Goal: Task Accomplishment & Management: Use online tool/utility

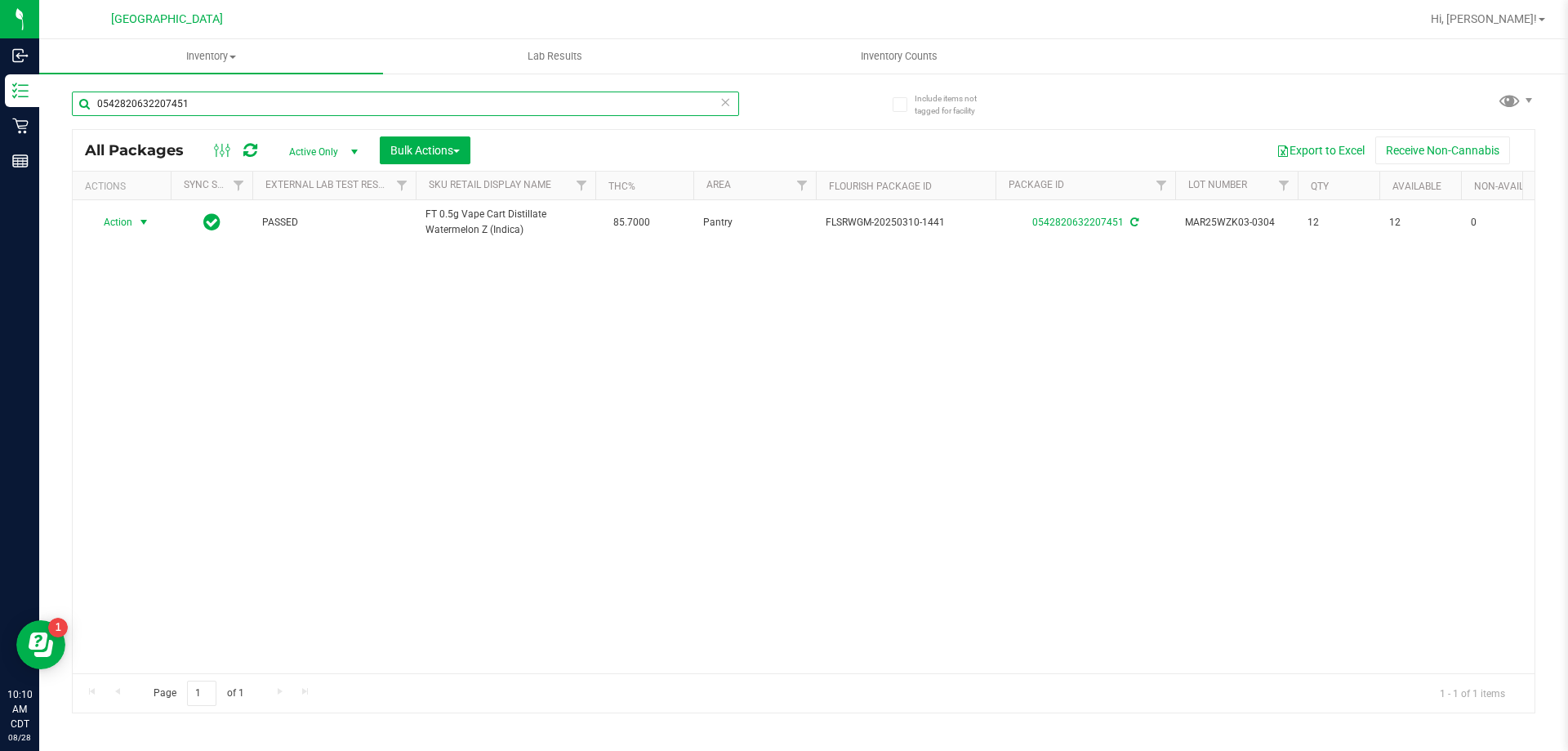
click at [734, 108] on input "0542820632207451" at bounding box center [405, 104] width 667 height 24
click at [726, 106] on icon at bounding box center [726, 101] width 11 height 19
click at [703, 106] on input "text" at bounding box center [405, 104] width 667 height 24
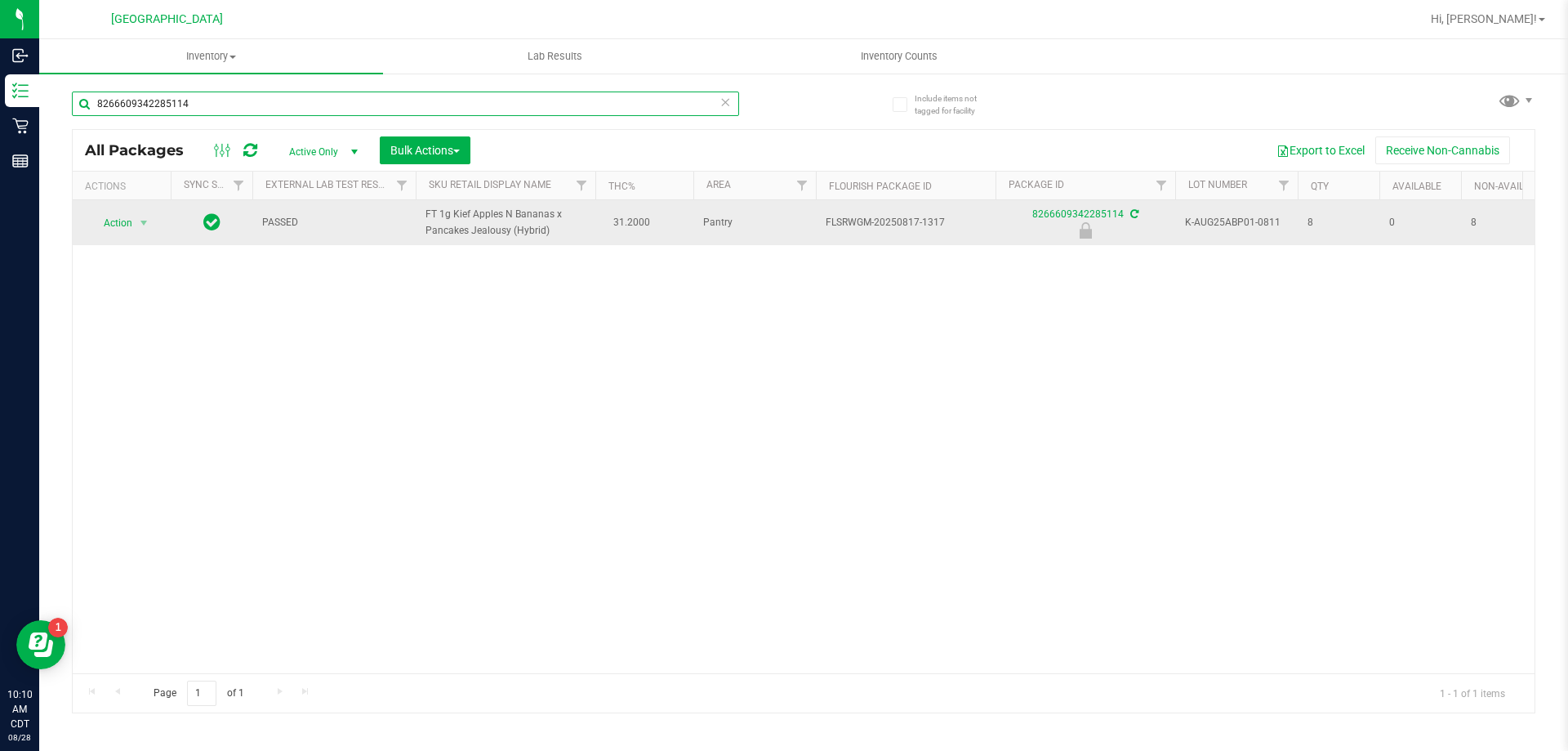
type input "8266609342285114"
click at [140, 211] on td "Action Action Edit attributes Global inventory Locate package Package audit log…" at bounding box center [122, 223] width 98 height 45
click at [132, 225] on span "Action" at bounding box center [111, 223] width 45 height 23
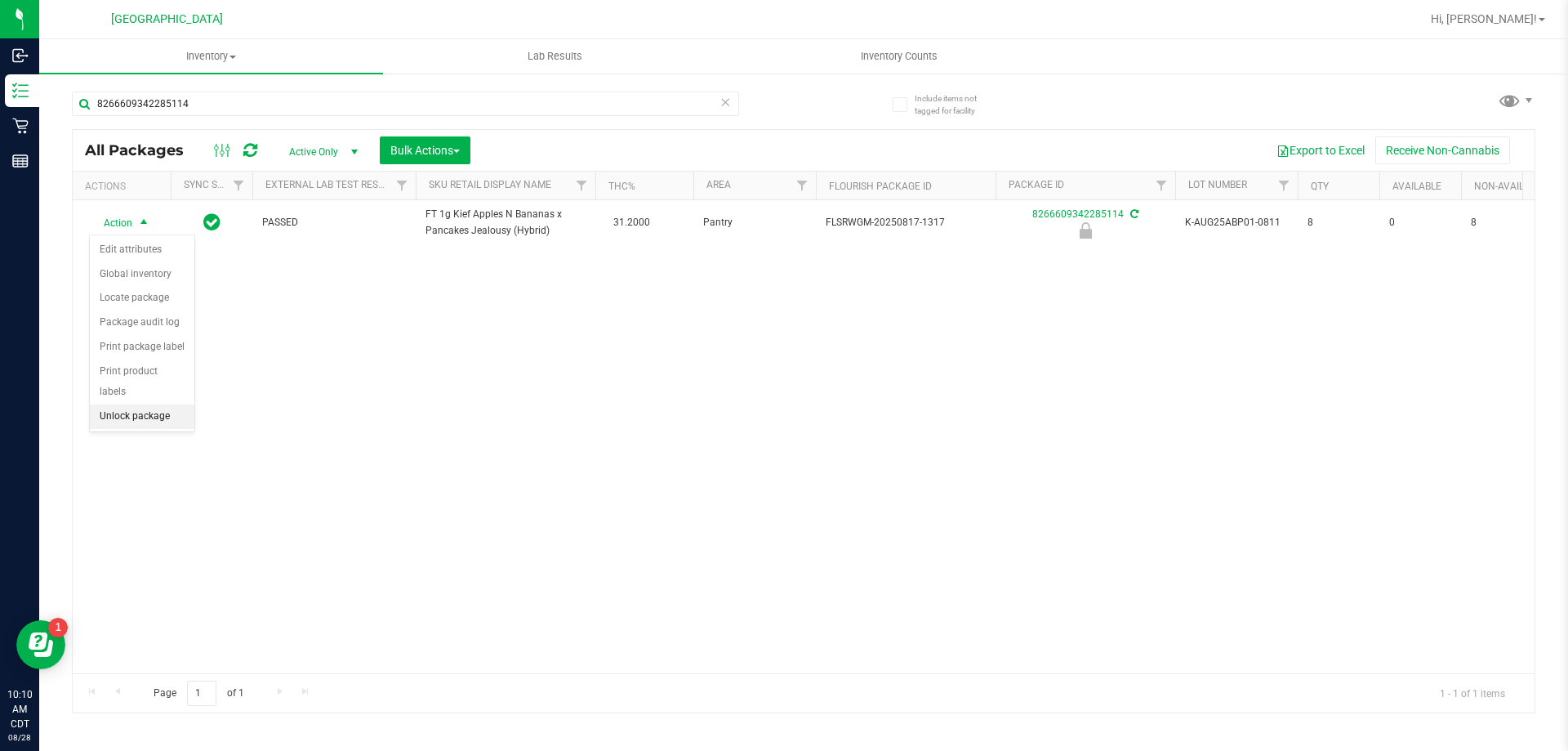
click at [148, 405] on li "Unlock package" at bounding box center [142, 417] width 105 height 24
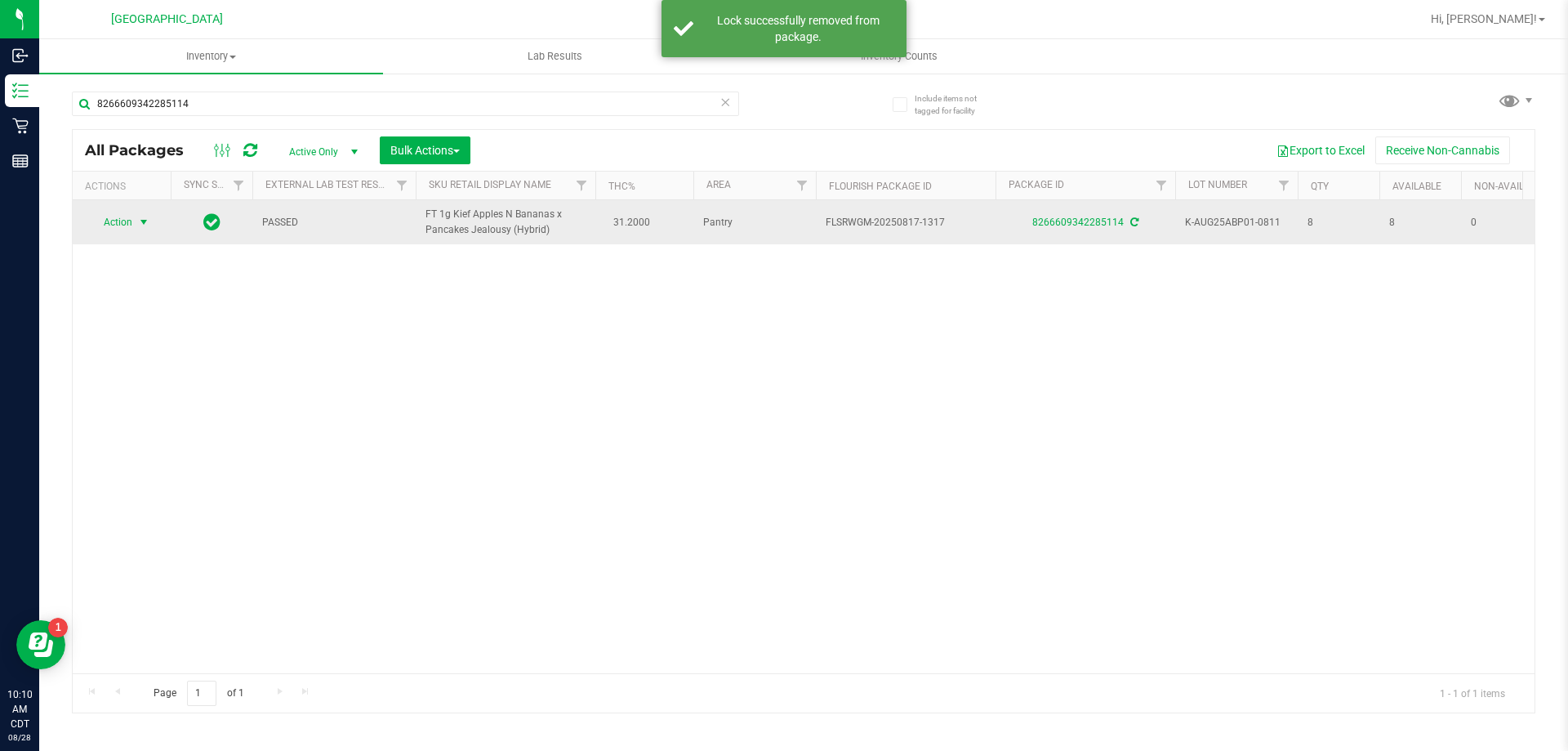
click at [139, 226] on span "select" at bounding box center [144, 222] width 13 height 13
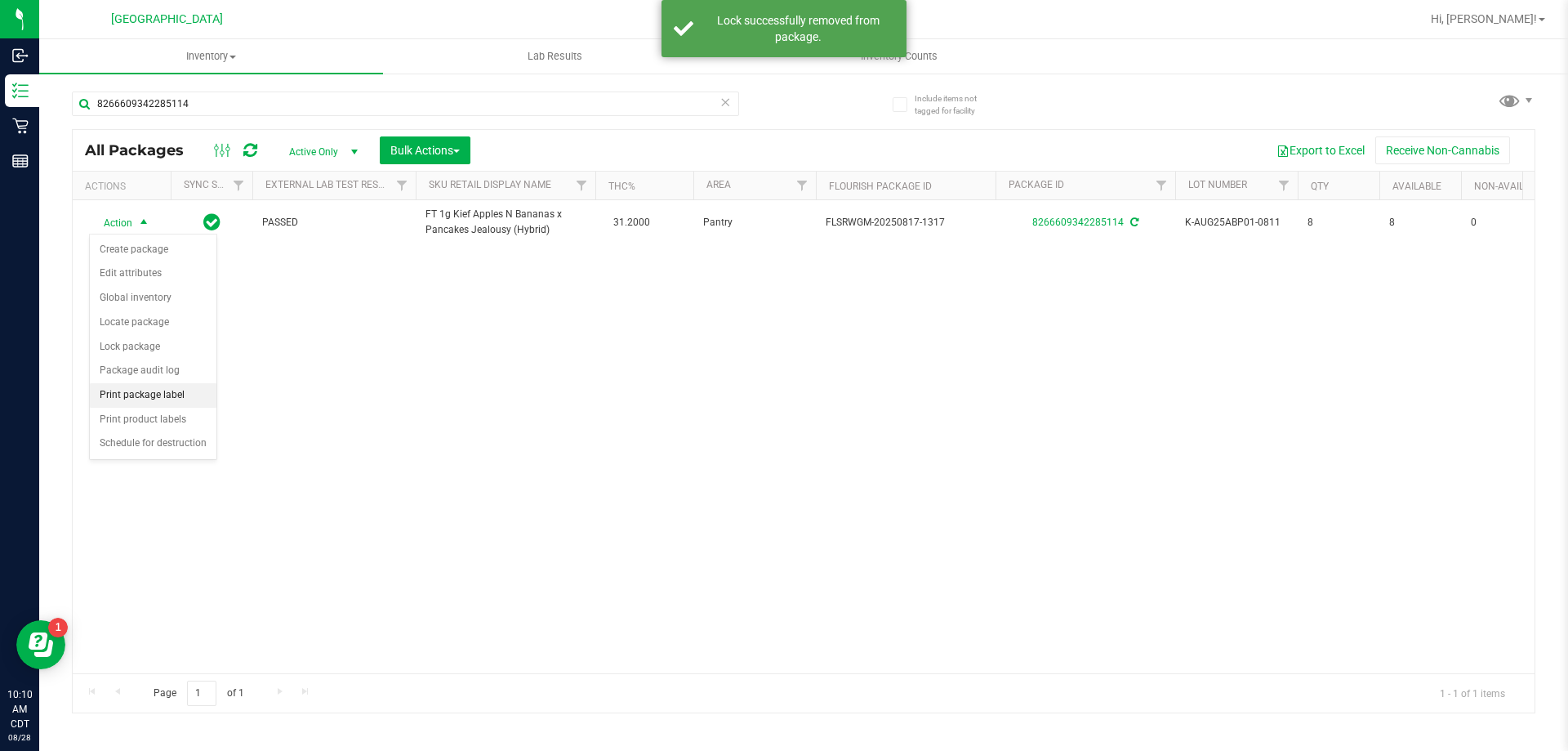
click at [161, 398] on li "Print package label" at bounding box center [153, 395] width 126 height 24
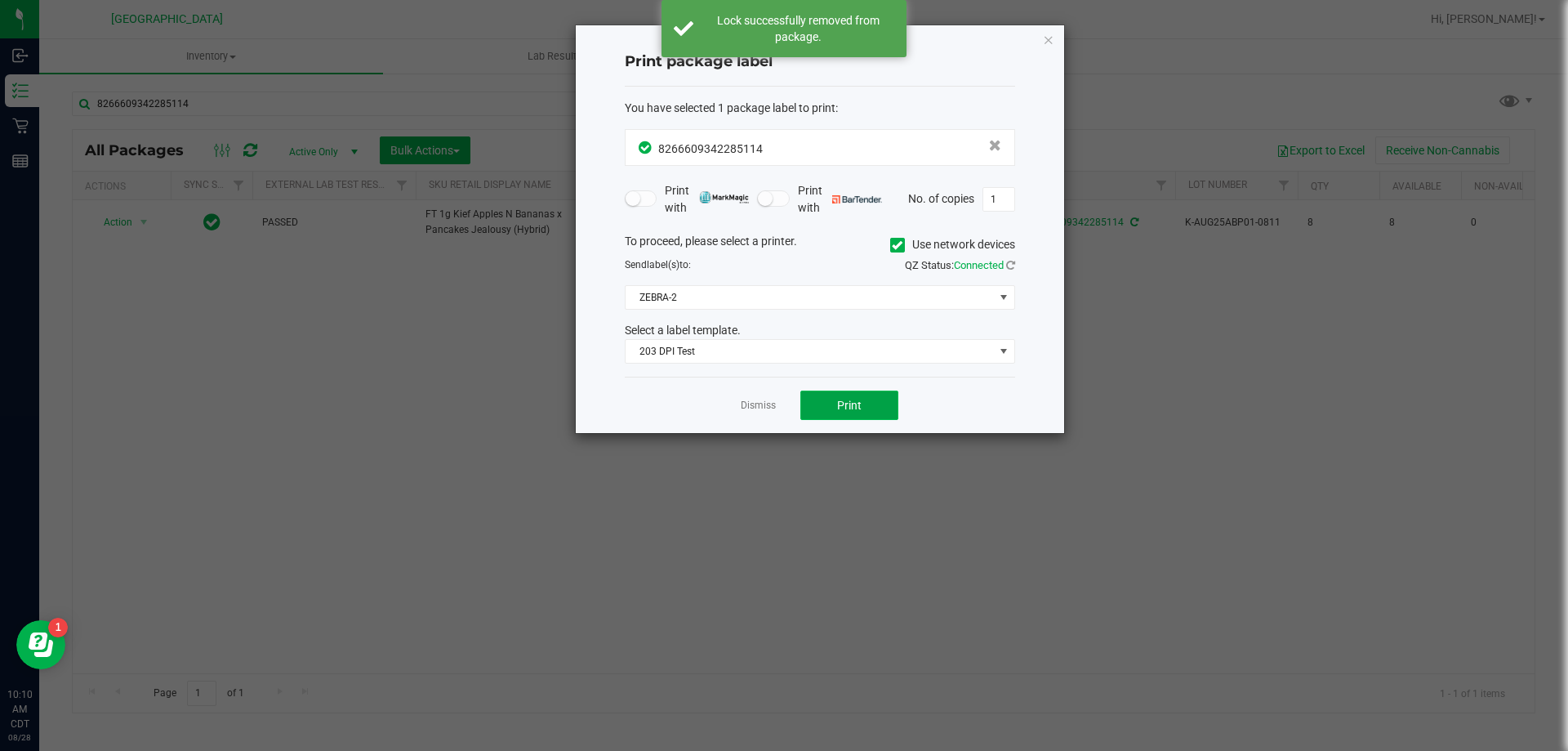
click at [850, 410] on span "Print" at bounding box center [849, 406] width 24 height 13
click at [770, 408] on link "Dismiss" at bounding box center [758, 406] width 35 height 14
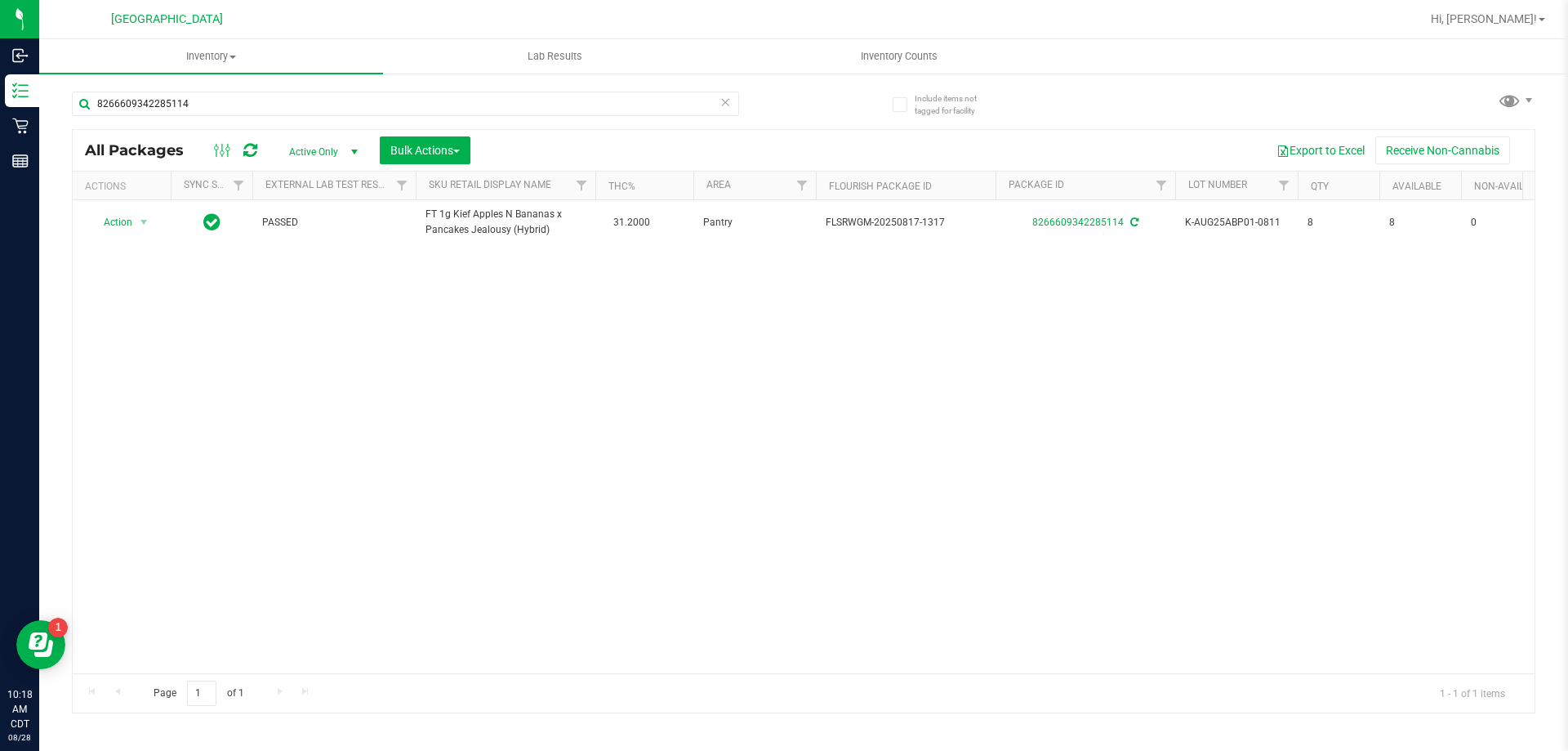
click at [724, 109] on icon at bounding box center [726, 101] width 11 height 19
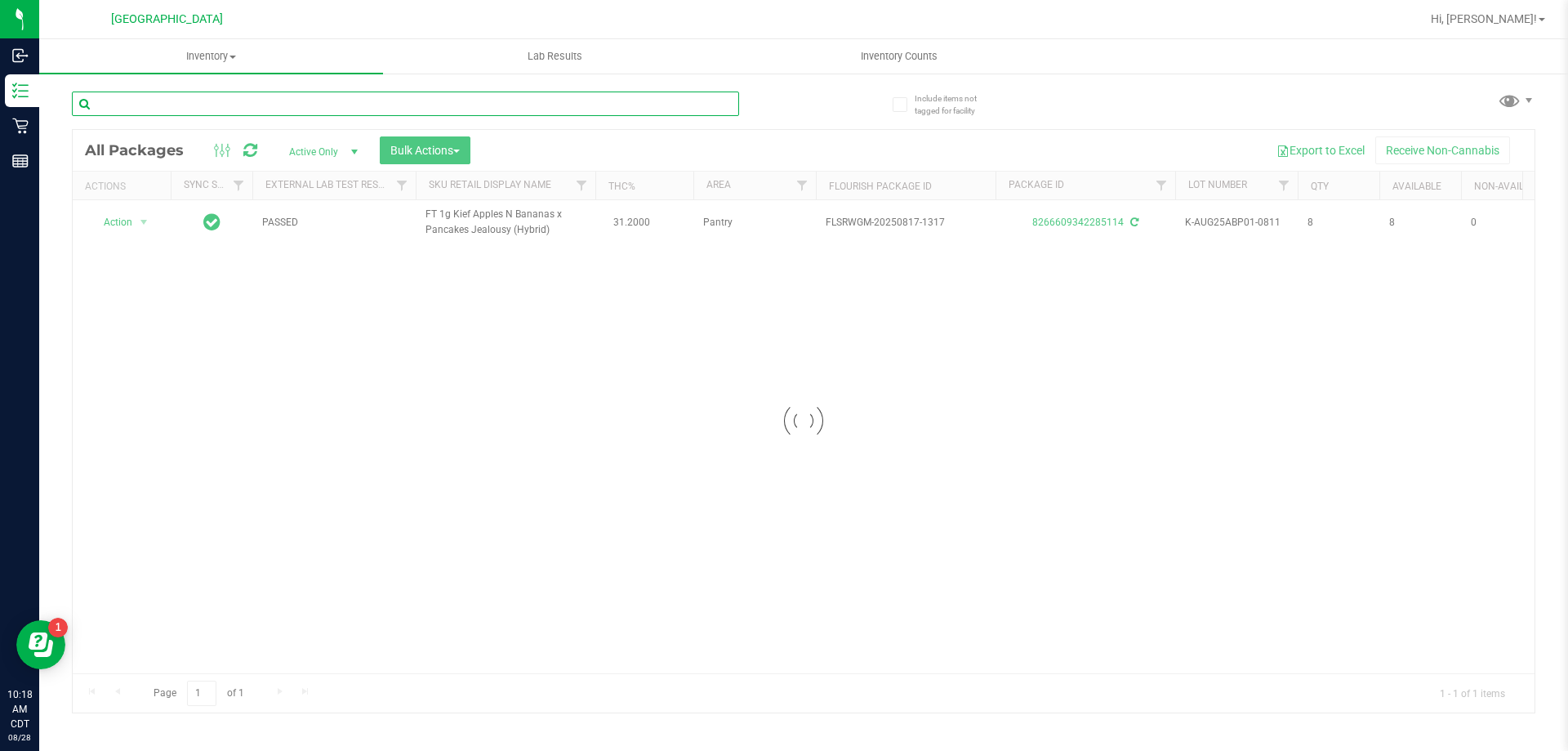
click at [706, 108] on input "text" at bounding box center [405, 104] width 667 height 24
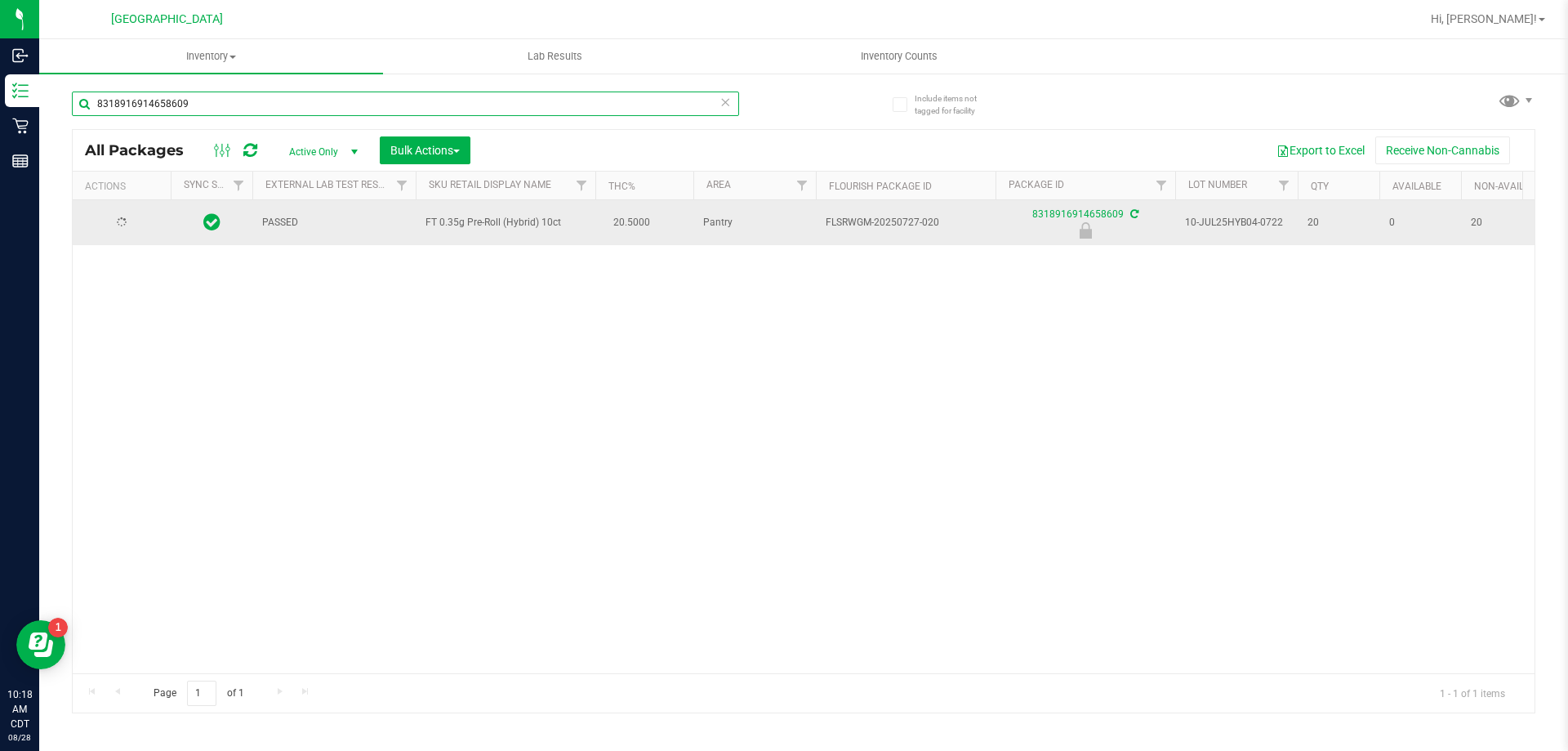
type input "8318916914658609"
click at [128, 218] on span "Action" at bounding box center [111, 223] width 45 height 23
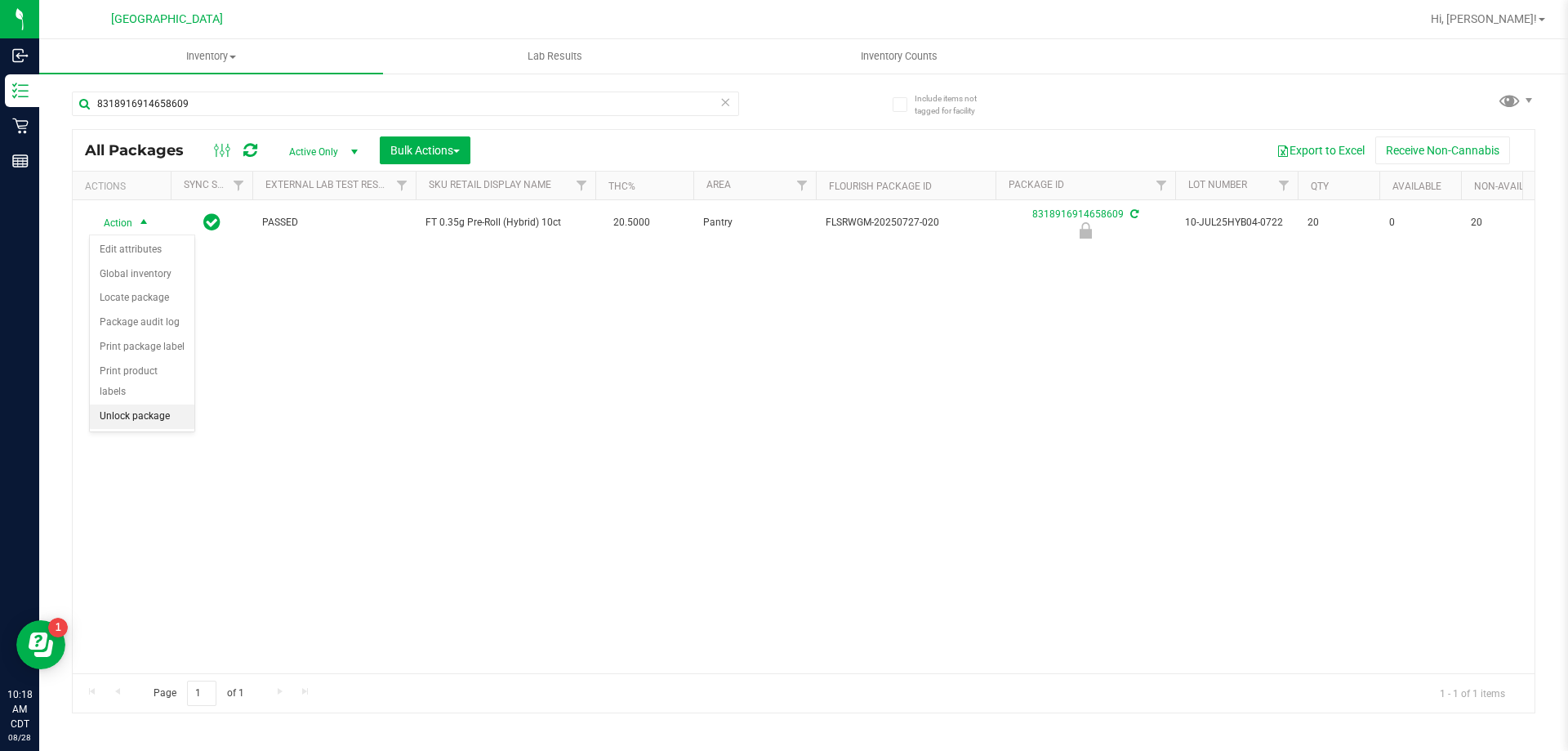
click at [157, 405] on li "Unlock package" at bounding box center [142, 417] width 105 height 24
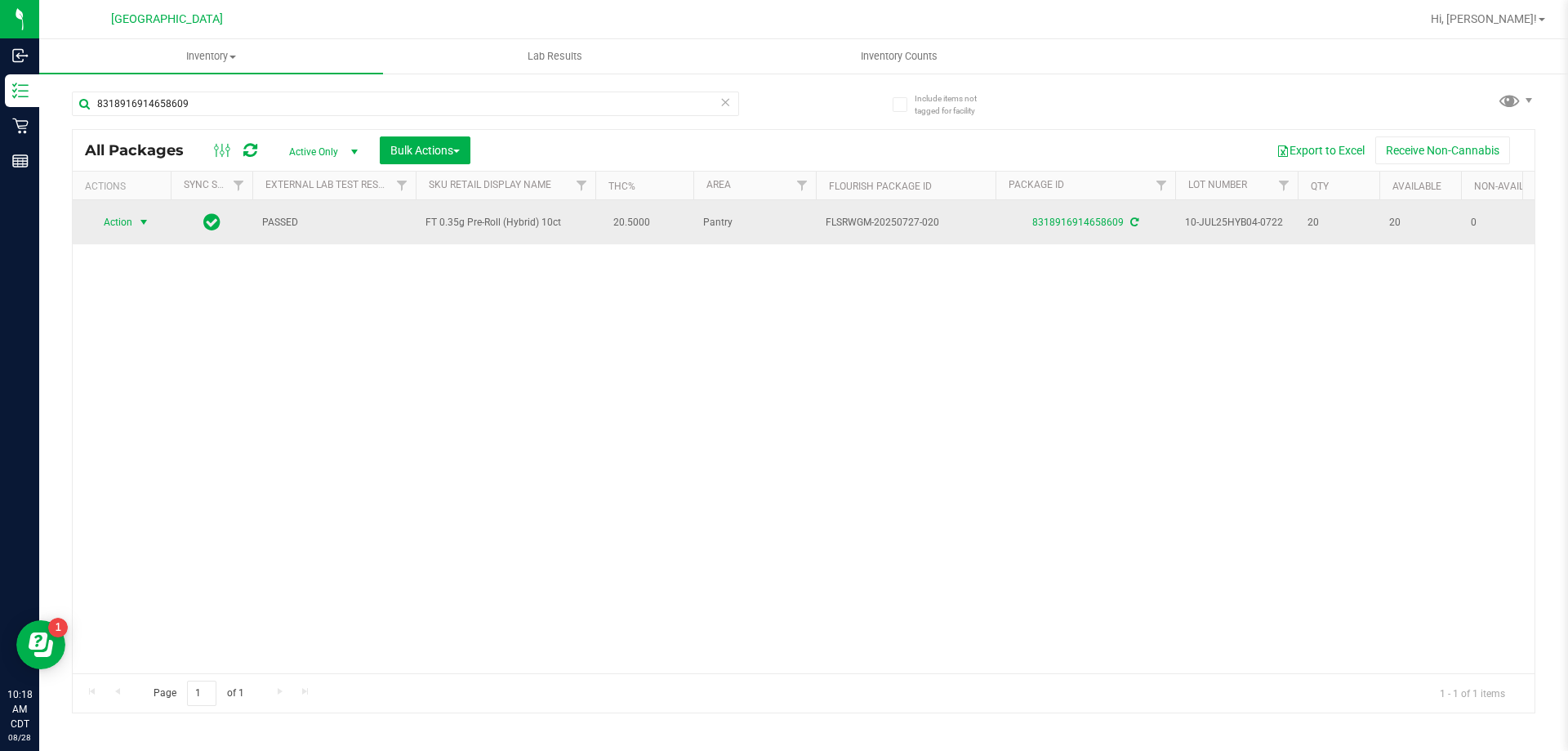
click at [121, 230] on span "Action" at bounding box center [111, 222] width 45 height 23
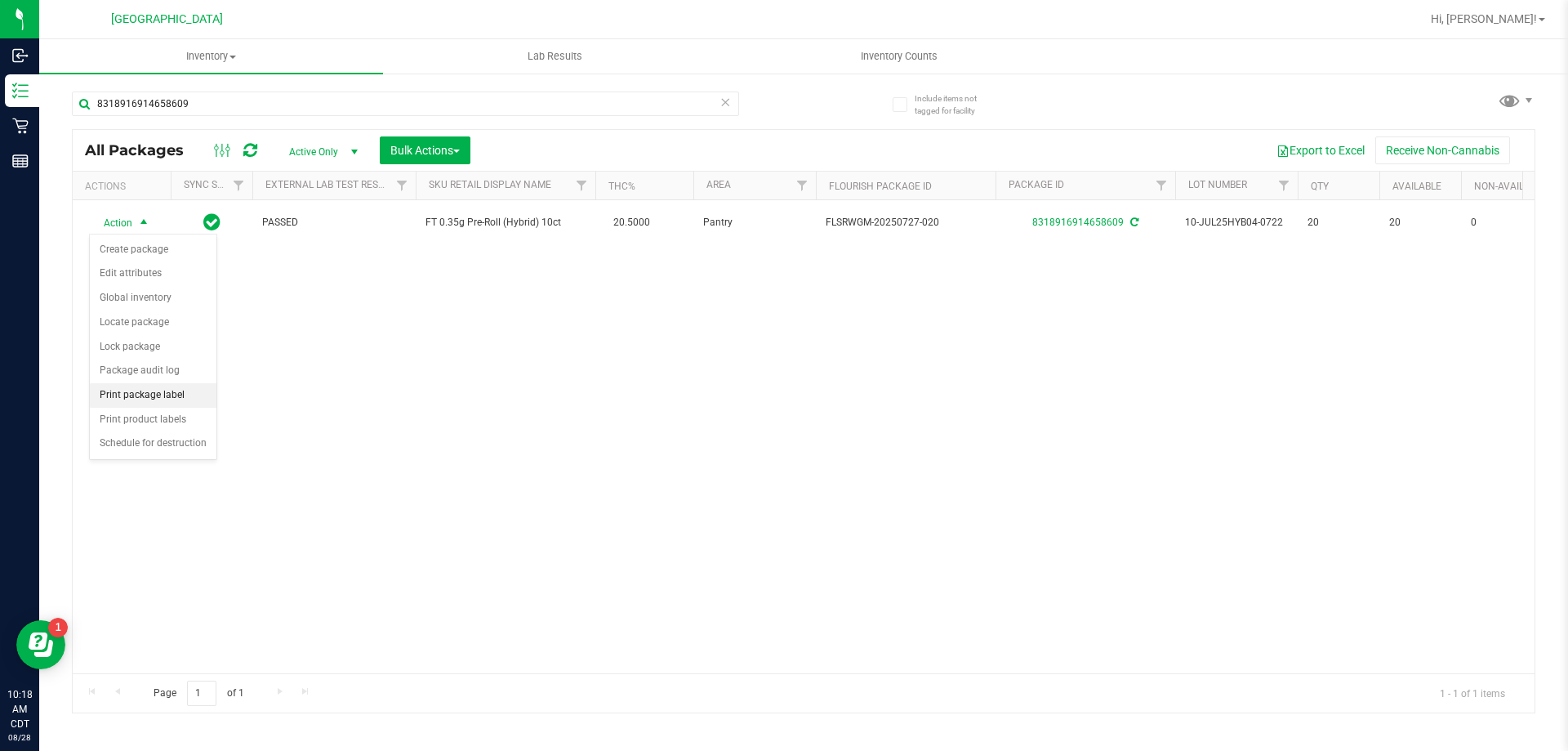
click at [162, 396] on li "Print package label" at bounding box center [153, 395] width 126 height 24
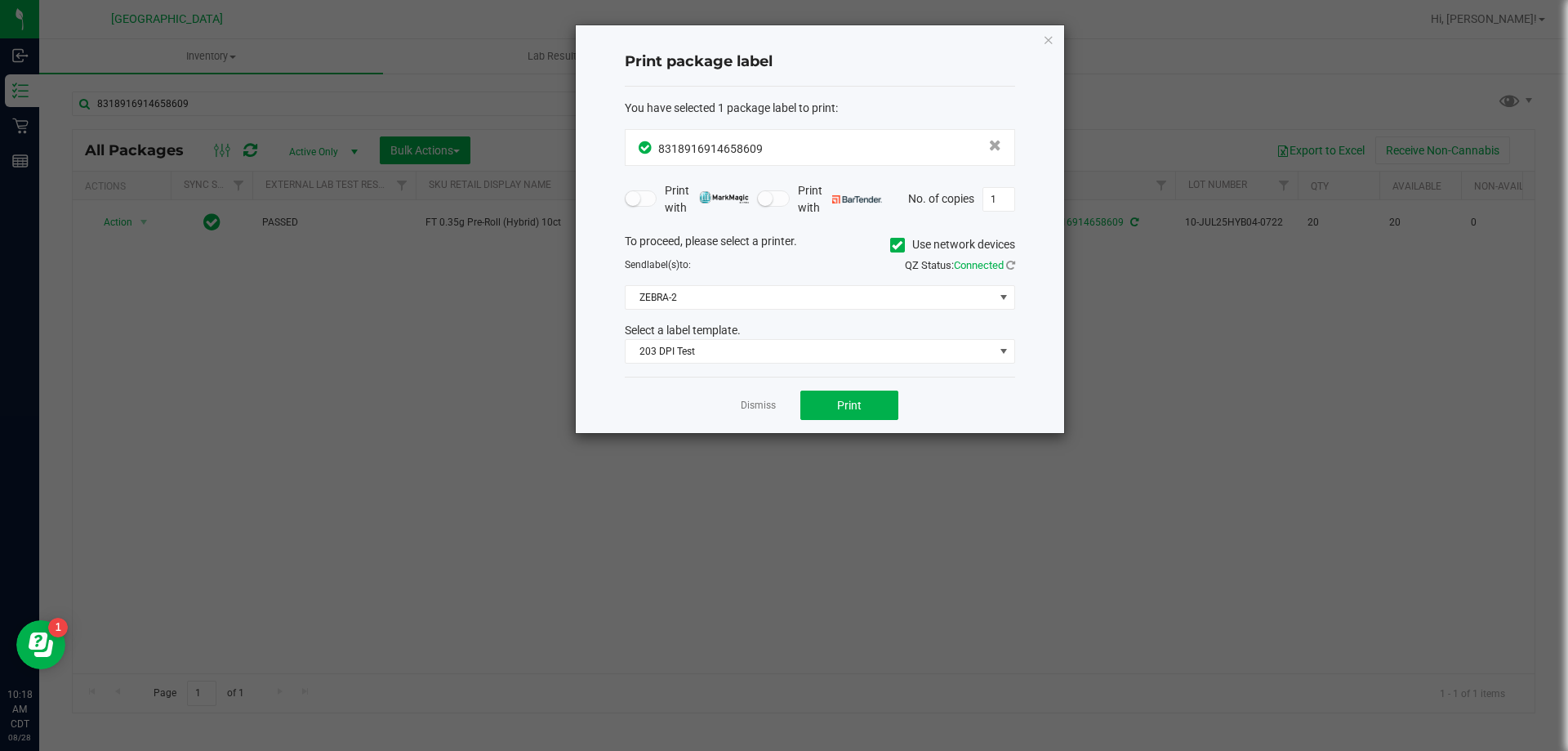
click at [816, 385] on div "Dismiss Print" at bounding box center [819, 405] width 391 height 57
click at [829, 401] on button "Print" at bounding box center [850, 406] width 98 height 30
click at [767, 404] on link "Dismiss" at bounding box center [758, 406] width 35 height 14
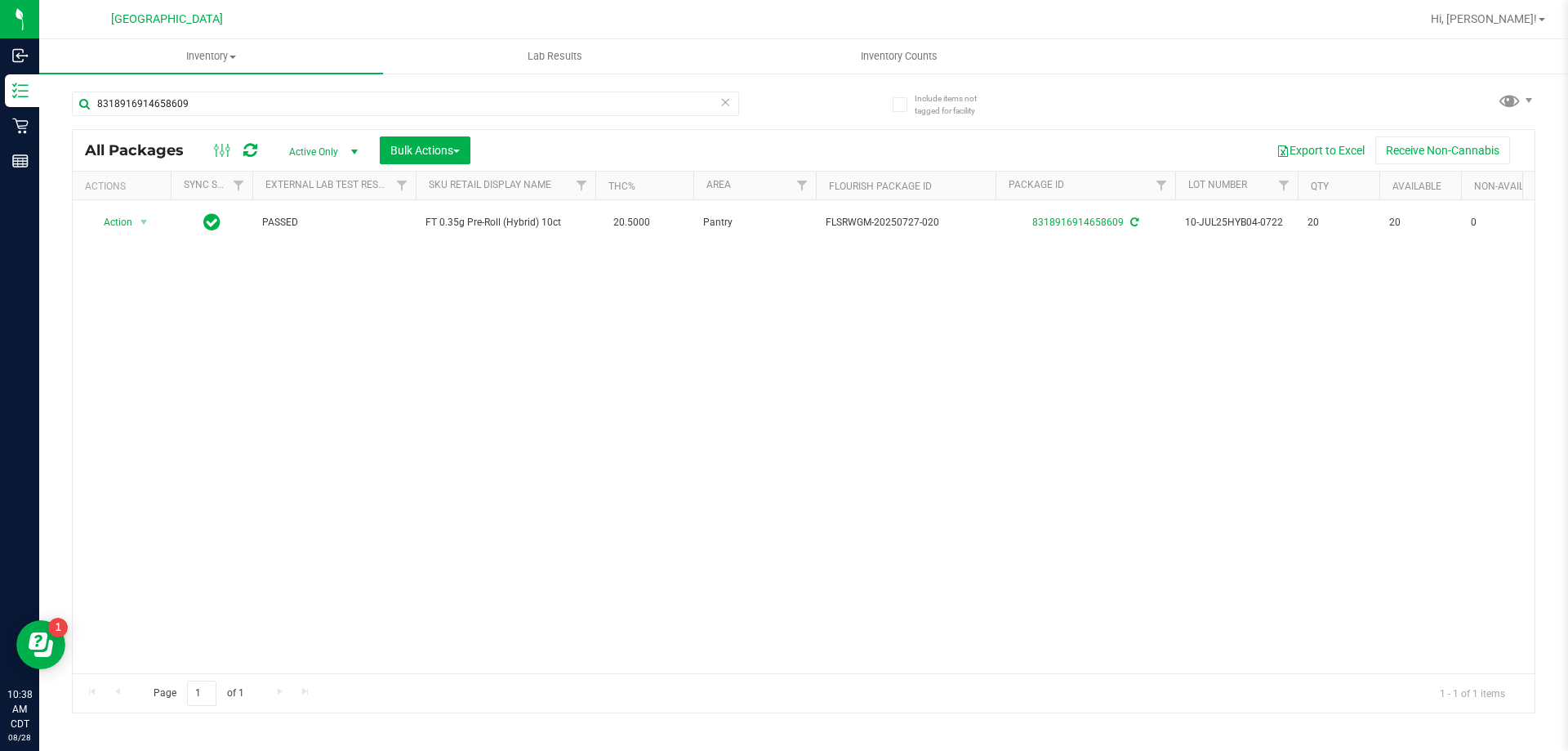
click at [728, 98] on icon at bounding box center [726, 101] width 11 height 19
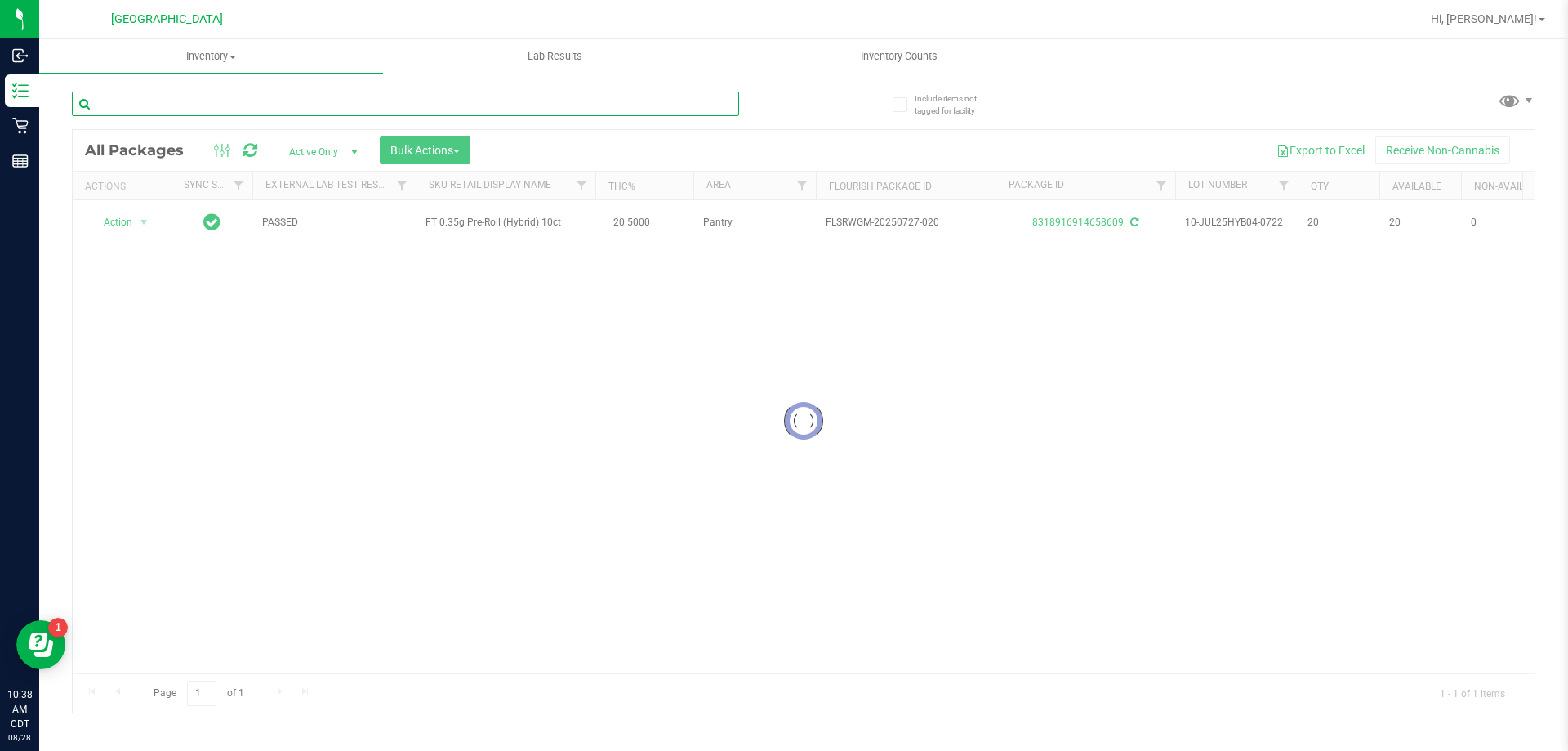
click at [701, 101] on input "text" at bounding box center [405, 104] width 667 height 24
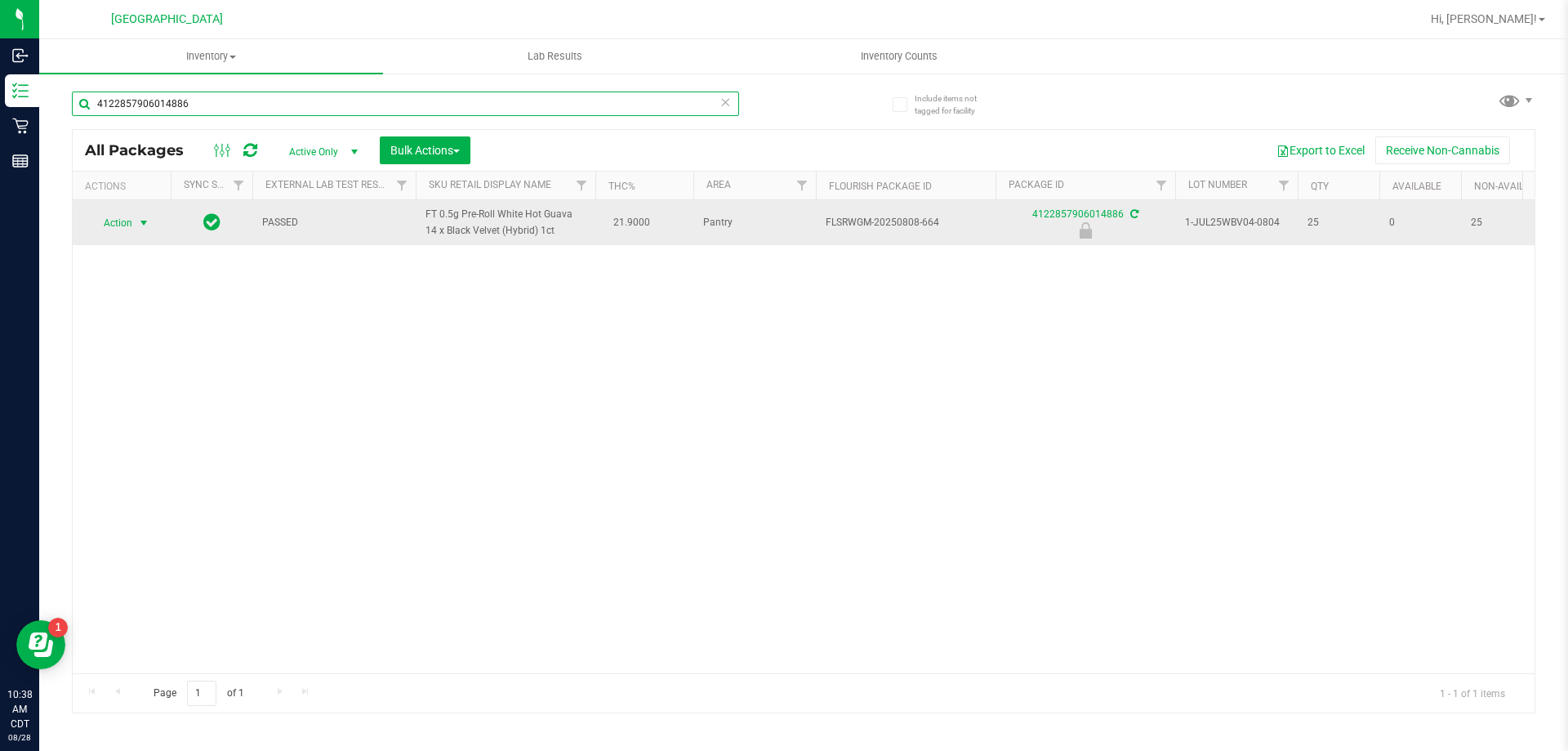
type input "4122857906014886"
click at [122, 222] on span "Action" at bounding box center [111, 223] width 45 height 23
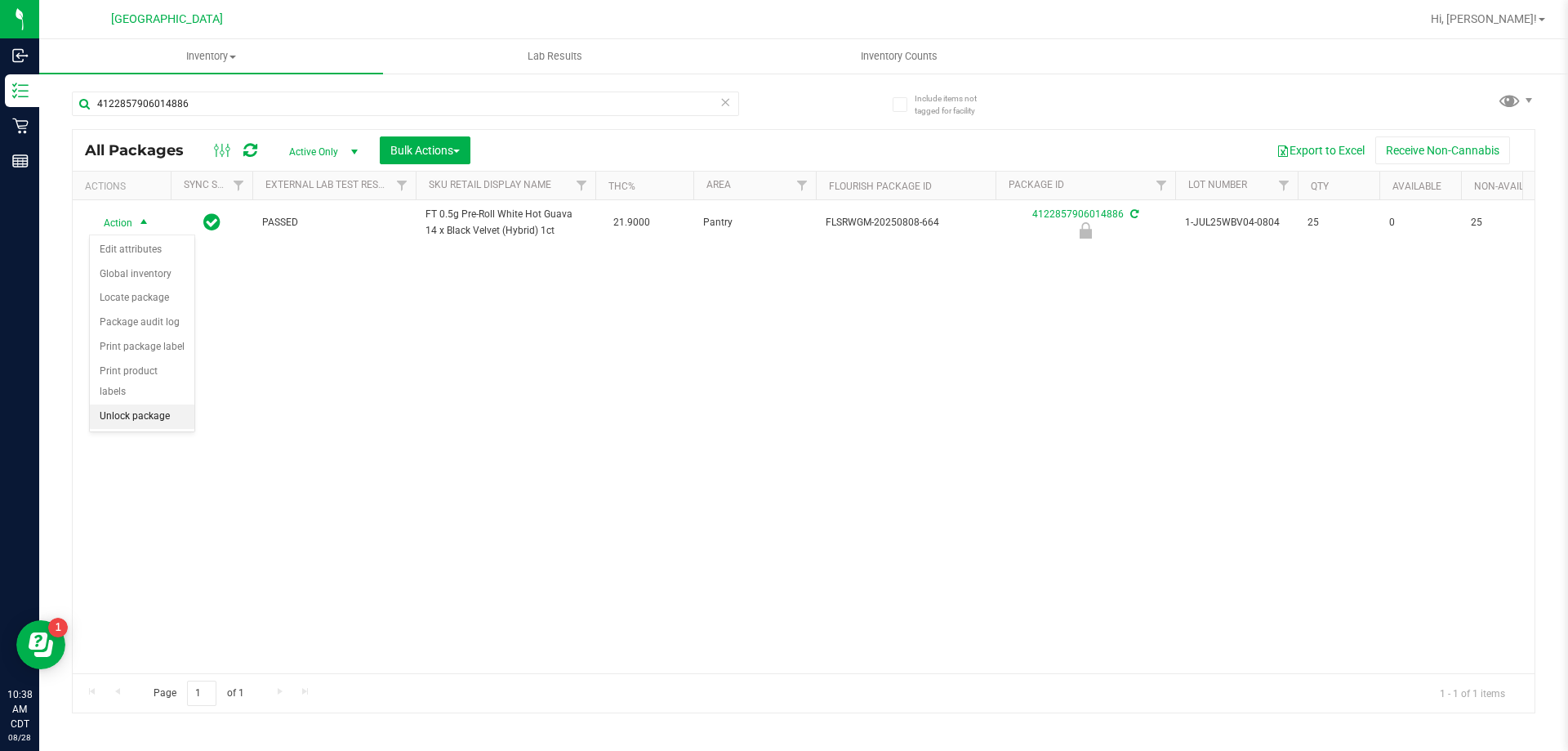
click at [131, 405] on li "Unlock package" at bounding box center [142, 417] width 105 height 24
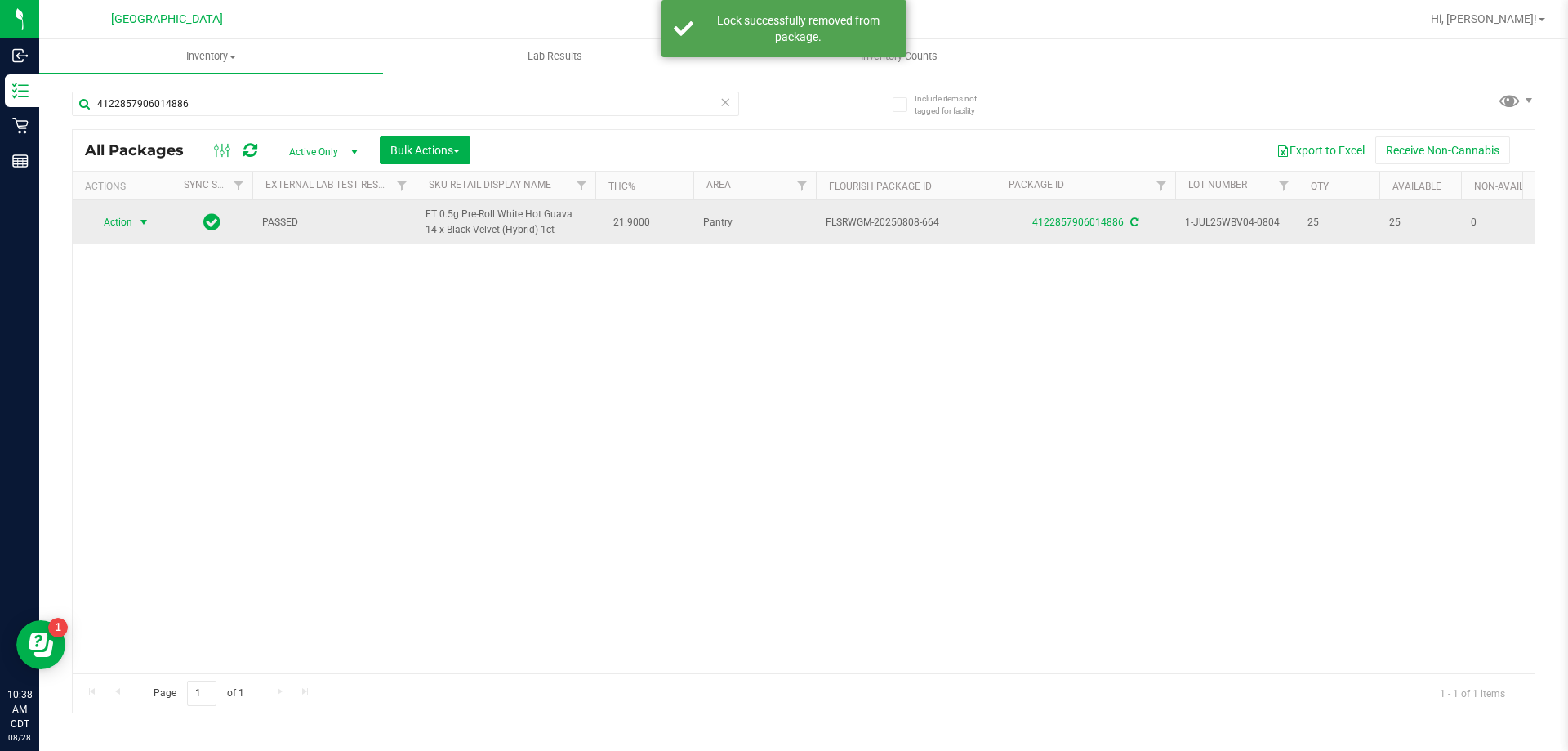
click at [120, 225] on span "Action" at bounding box center [111, 222] width 45 height 23
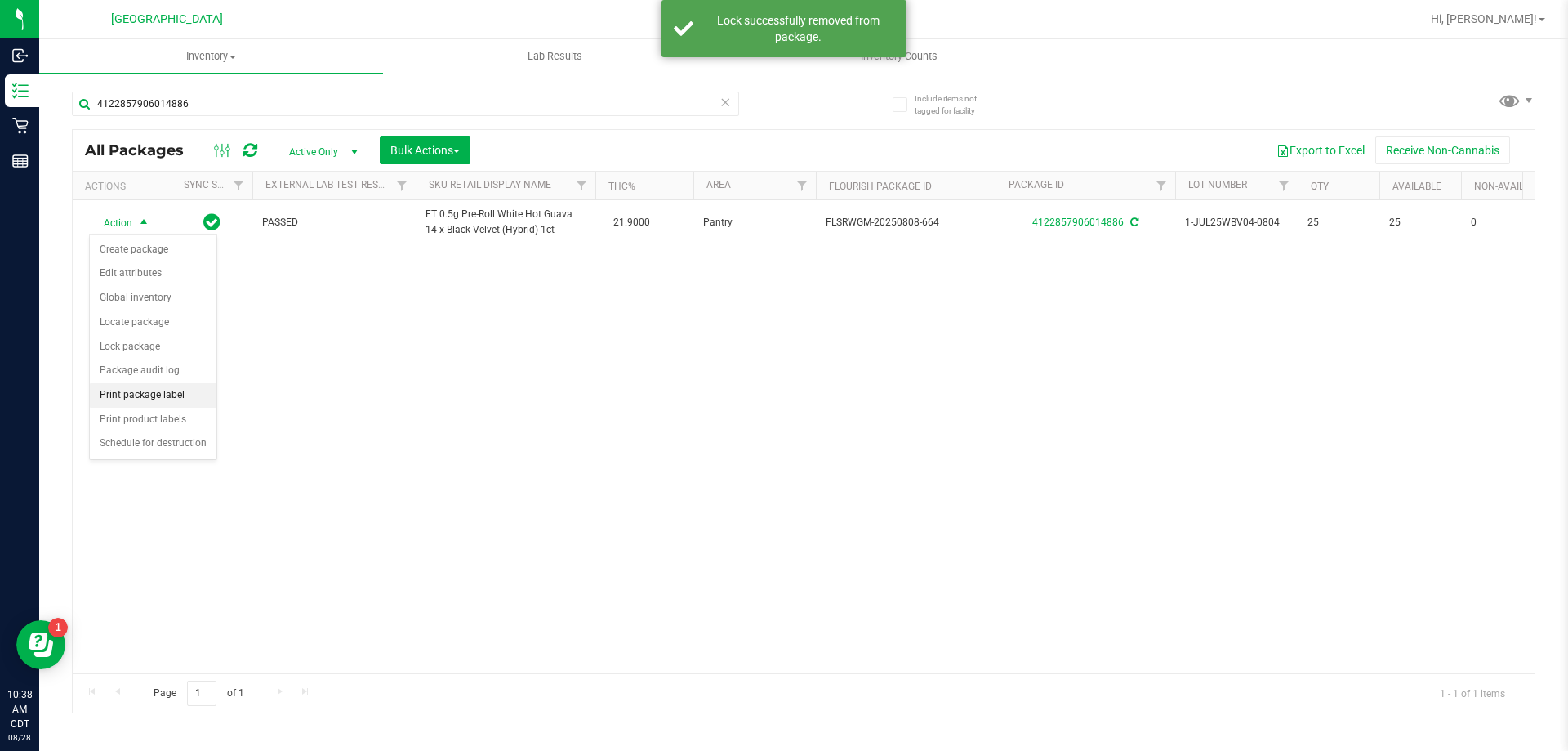
click at [203, 404] on li "Print package label" at bounding box center [153, 395] width 126 height 24
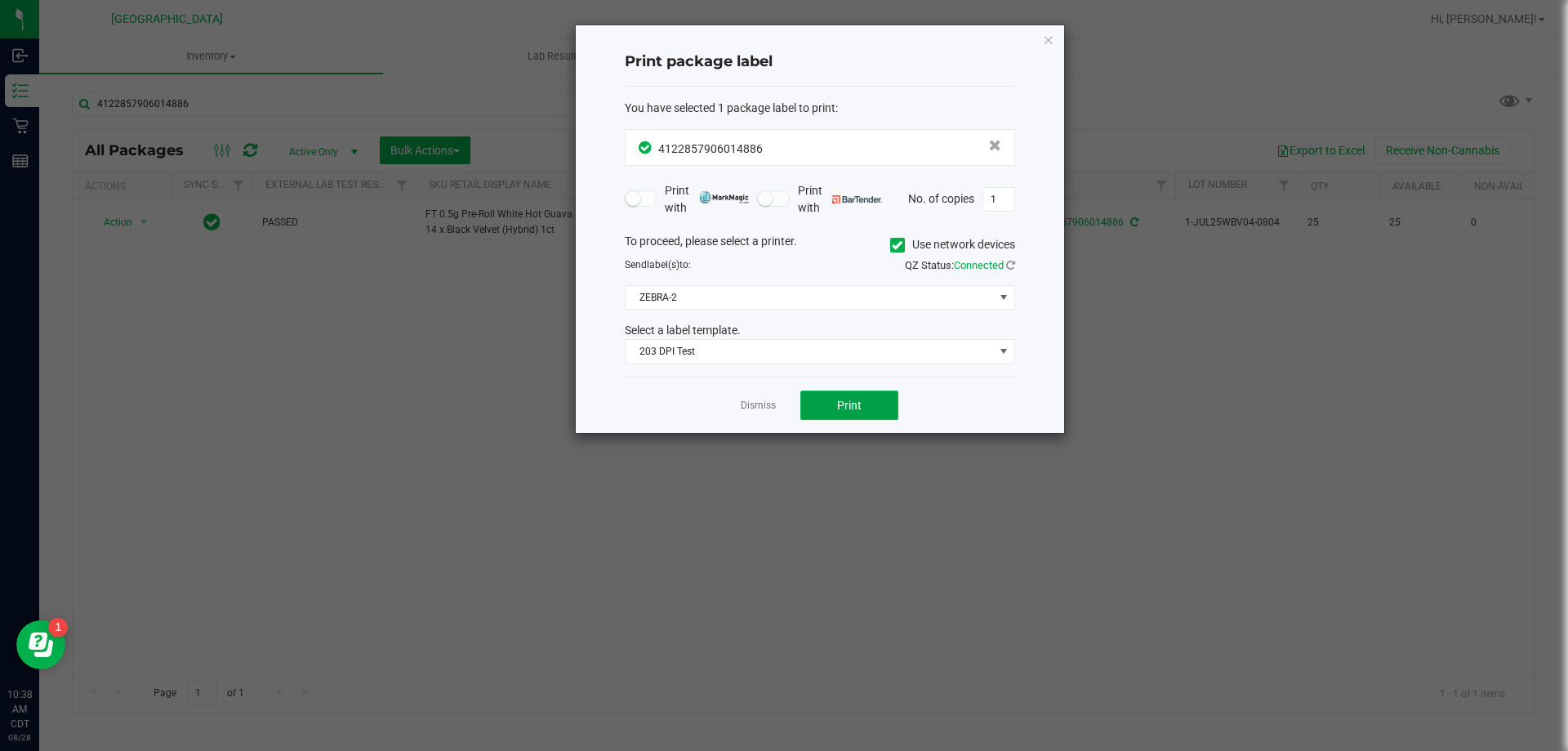
click at [861, 409] on span "Print" at bounding box center [849, 406] width 24 height 13
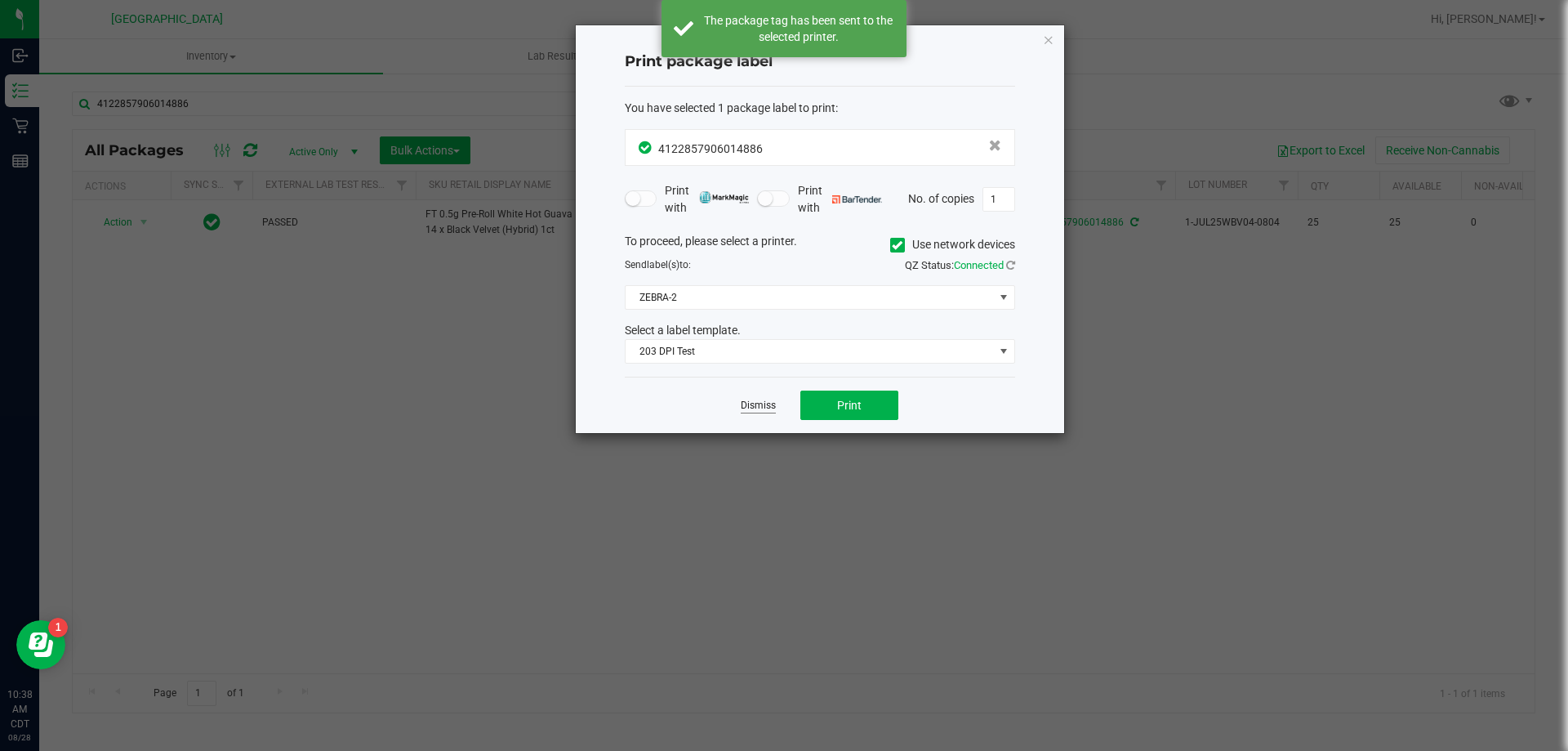
click at [746, 409] on link "Dismiss" at bounding box center [758, 406] width 35 height 14
